Goal: Task Accomplishment & Management: Manage account settings

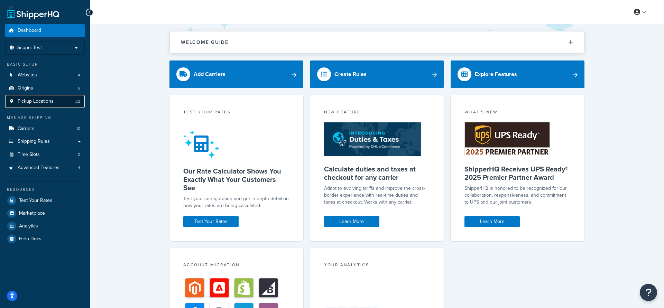
click at [43, 99] on span "Pickup Locations" at bounding box center [36, 102] width 36 height 6
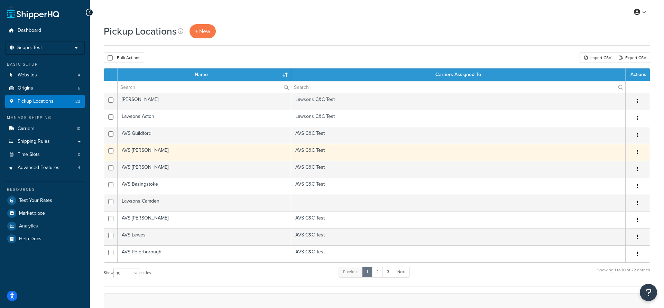
drag, startPoint x: 148, startPoint y: 102, endPoint x: 384, endPoint y: 158, distance: 243.3
click at [148, 102] on td "[PERSON_NAME]" at bounding box center [205, 101] width 174 height 17
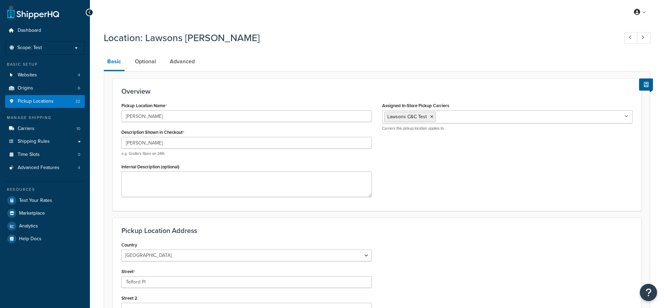
select select "1226"
click at [171, 59] on link "Advanced" at bounding box center [182, 61] width 32 height 17
